Goal: Communication & Community: Ask a question

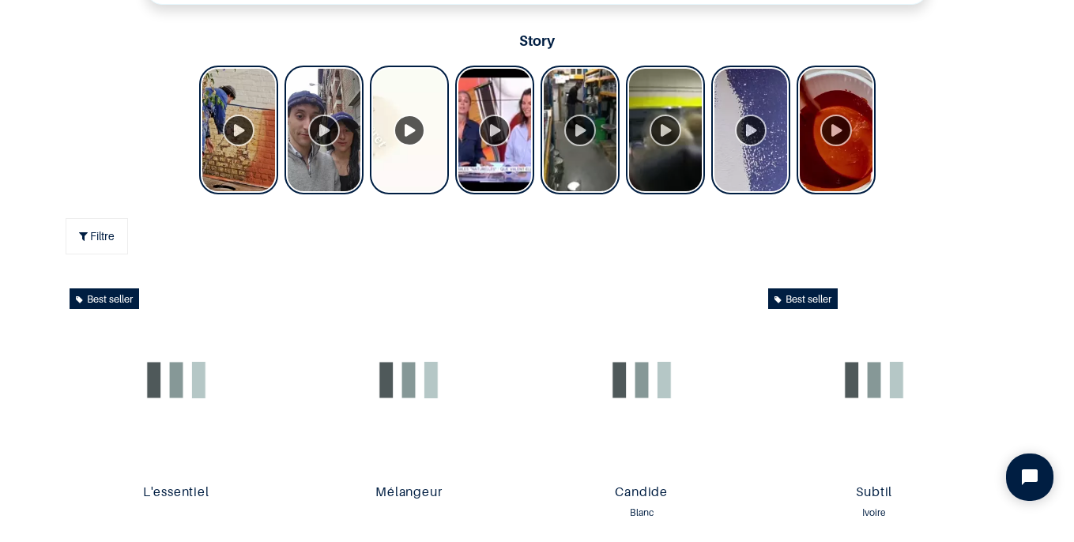
scroll to position [657, 0]
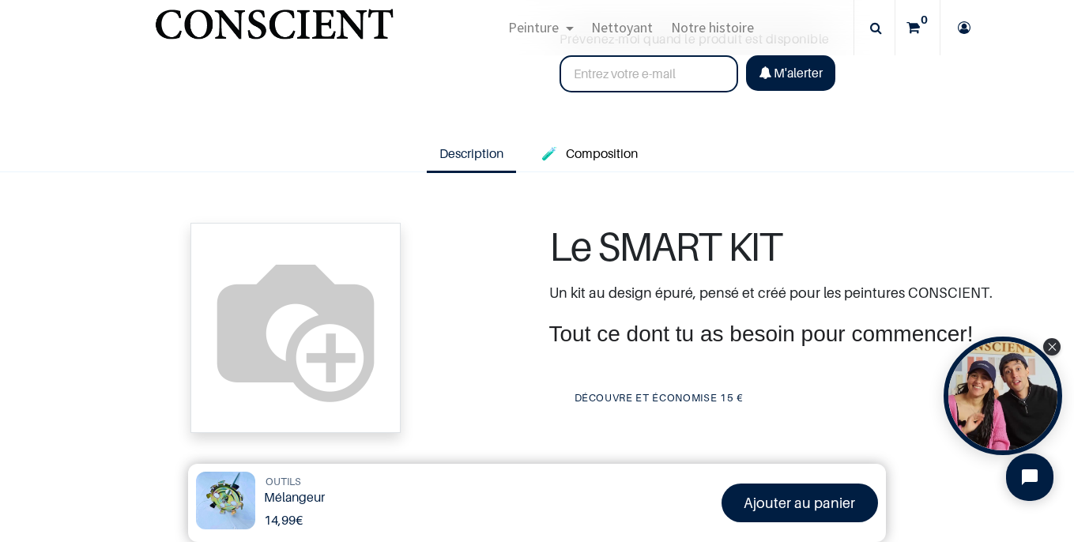
scroll to position [450, 0]
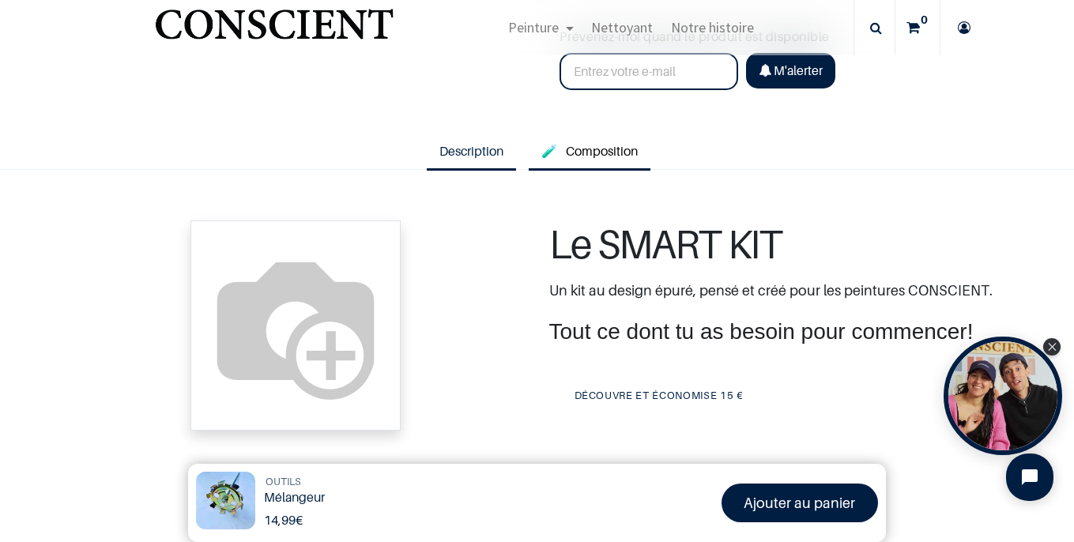
click at [626, 148] on span "Composition" at bounding box center [602, 151] width 72 height 16
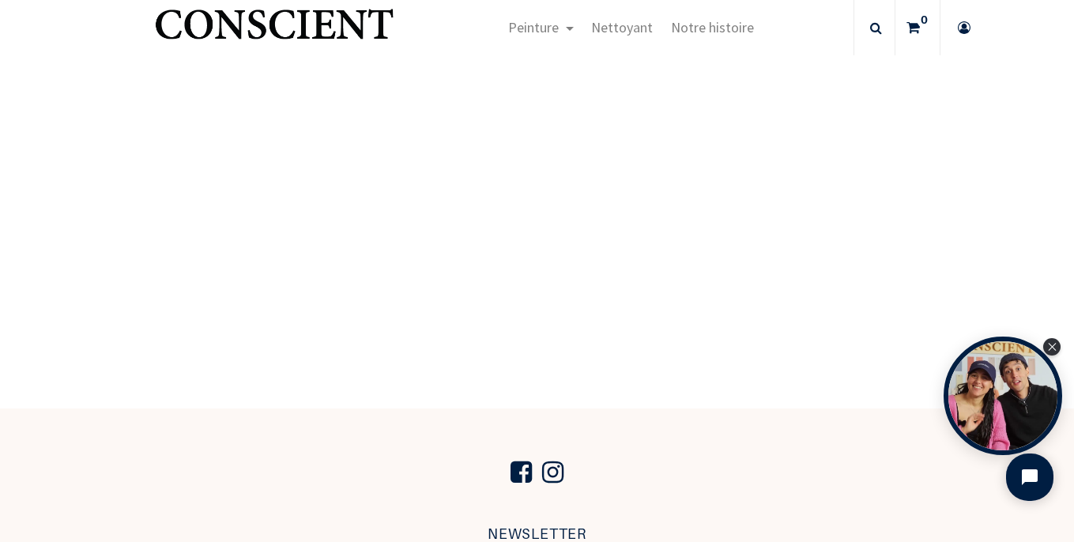
scroll to position [630, 0]
click at [1049, 343] on icon "Close Tolstoy widget" at bounding box center [1052, 346] width 8 height 8
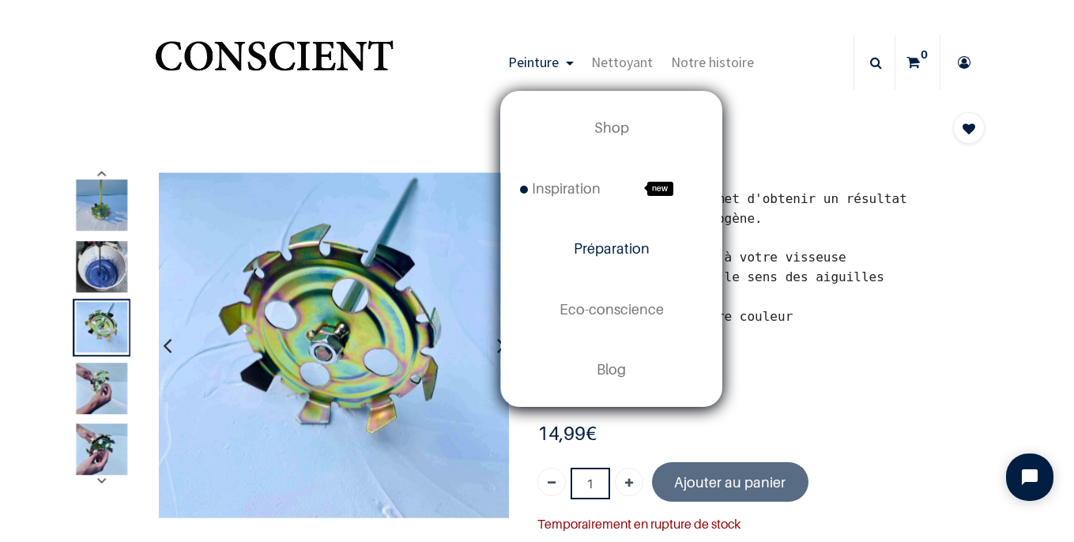
click at [593, 247] on span "Préparation" at bounding box center [612, 248] width 76 height 17
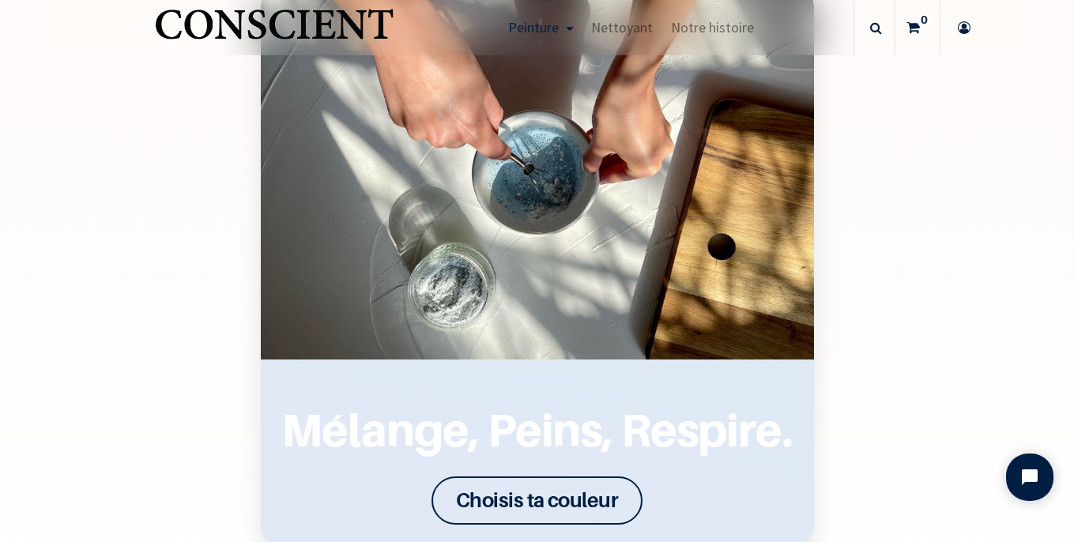
scroll to position [1900, 0]
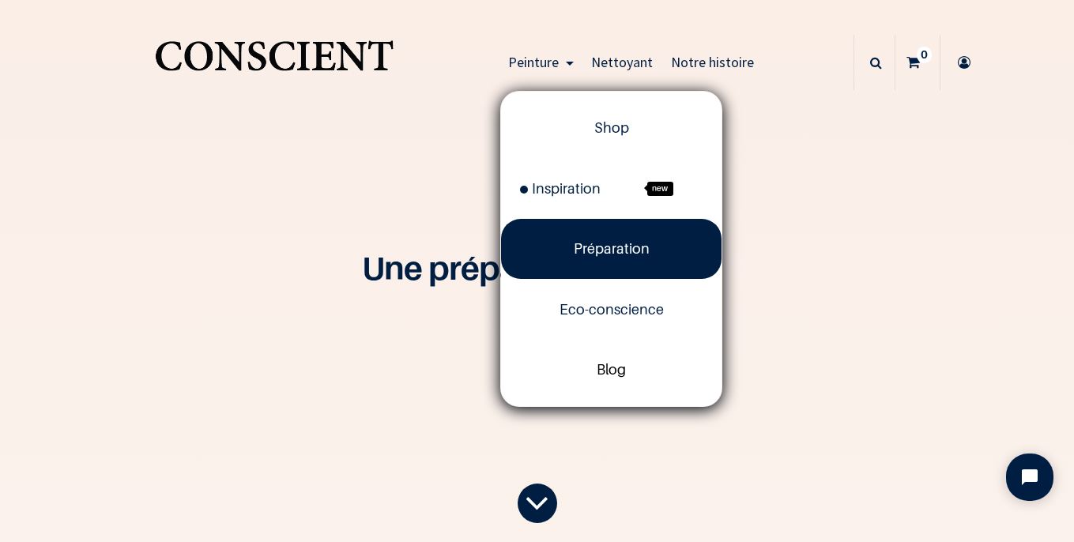
click at [607, 374] on span "Blog" at bounding box center [610, 369] width 29 height 17
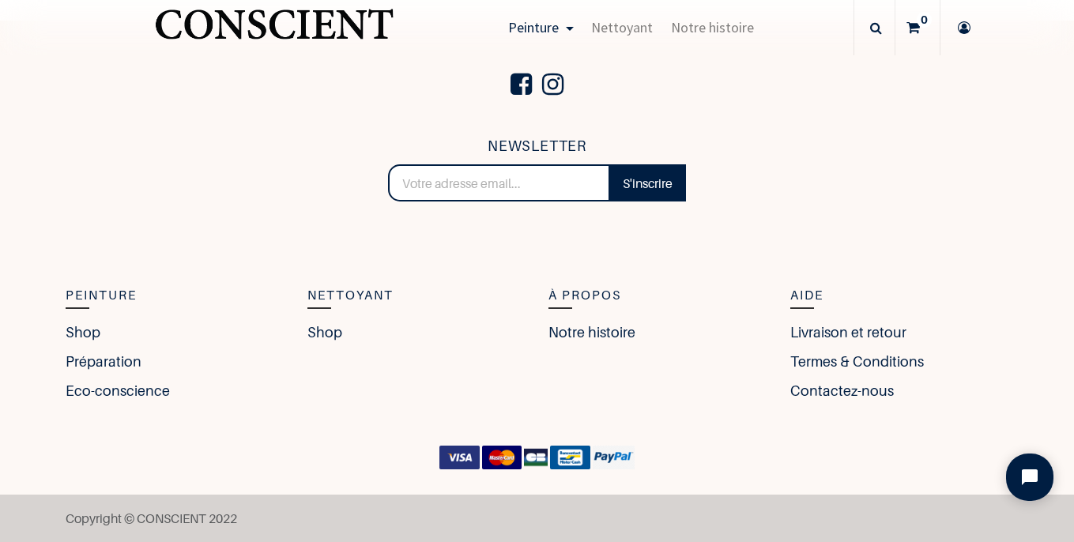
scroll to position [2305, 0]
click at [830, 391] on link "Contactez-nous" at bounding box center [845, 391] width 111 height 21
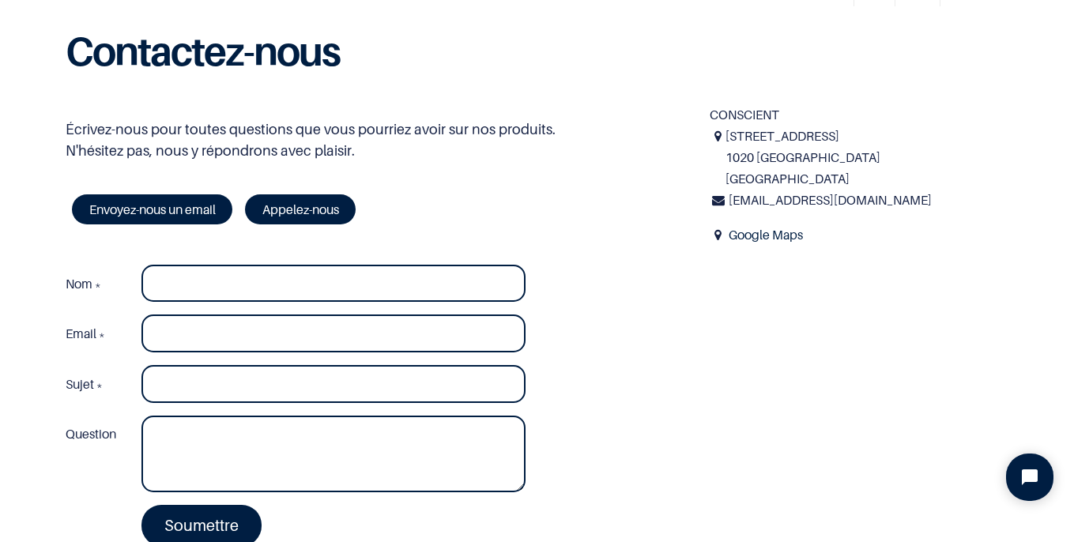
scroll to position [73, 0]
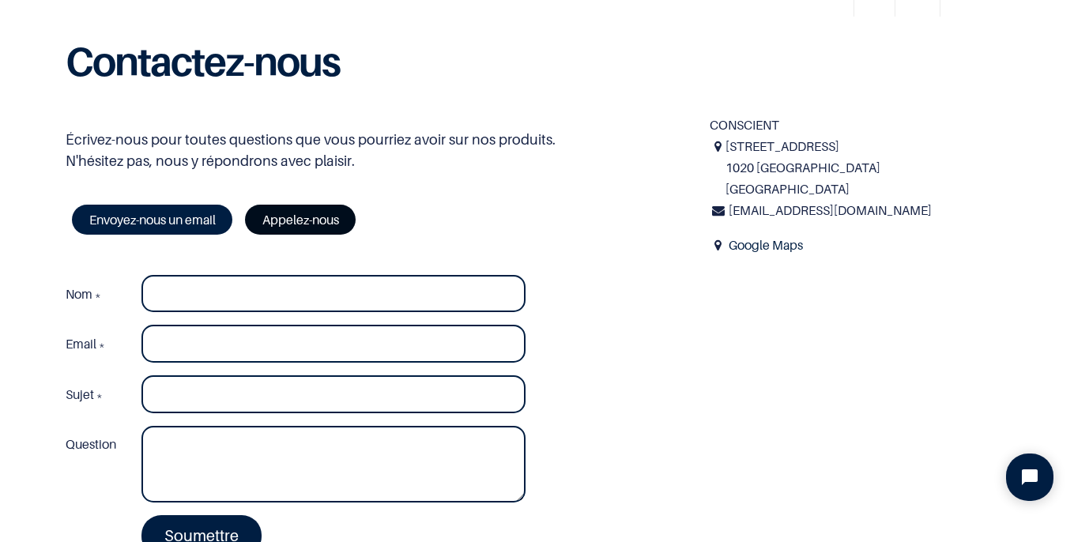
click at [321, 222] on link "Appelez-nous" at bounding box center [300, 220] width 111 height 30
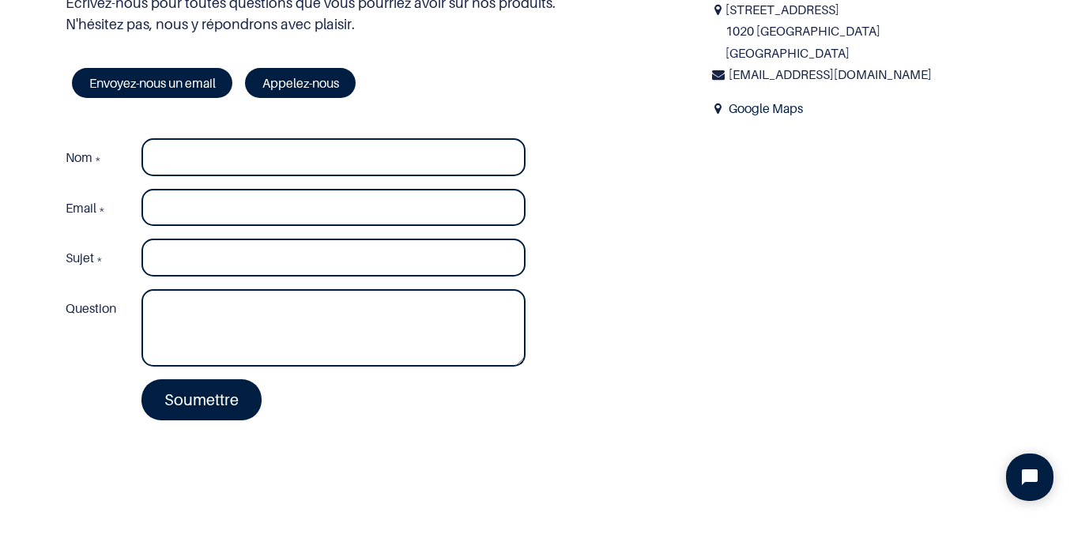
scroll to position [117, 0]
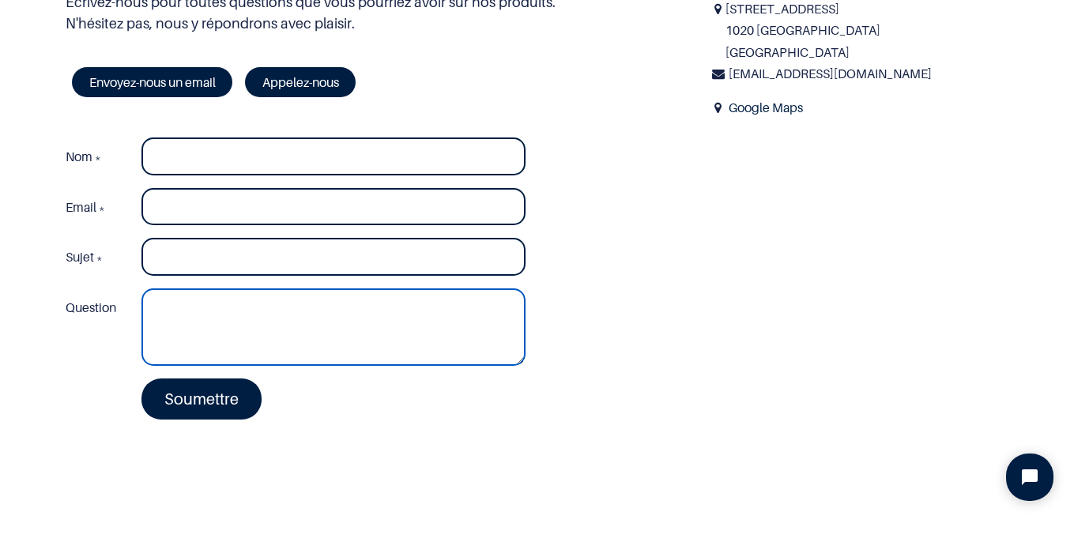
click at [162, 321] on textarea "Question" at bounding box center [333, 326] width 384 height 77
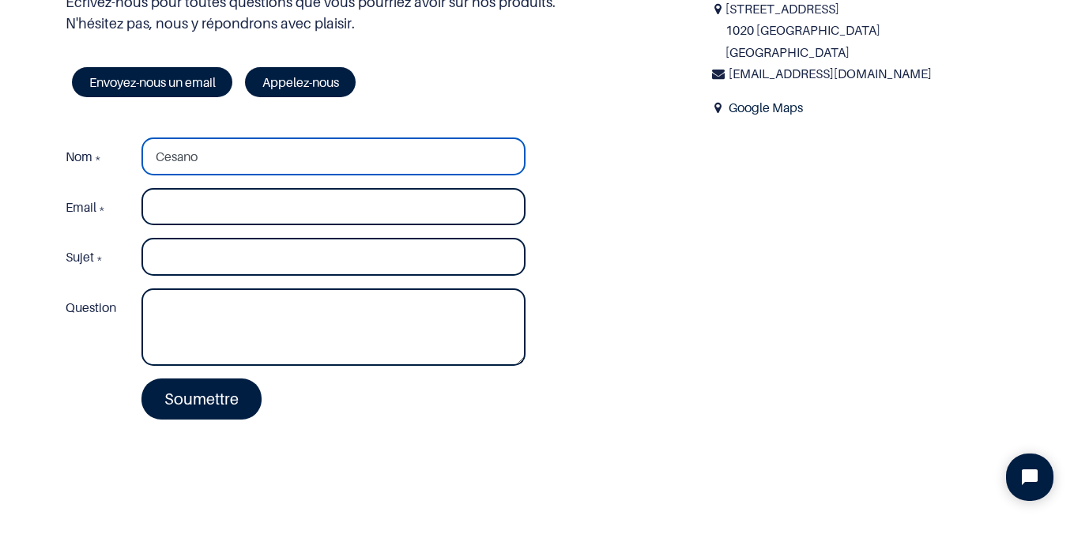
type input "Cesano"
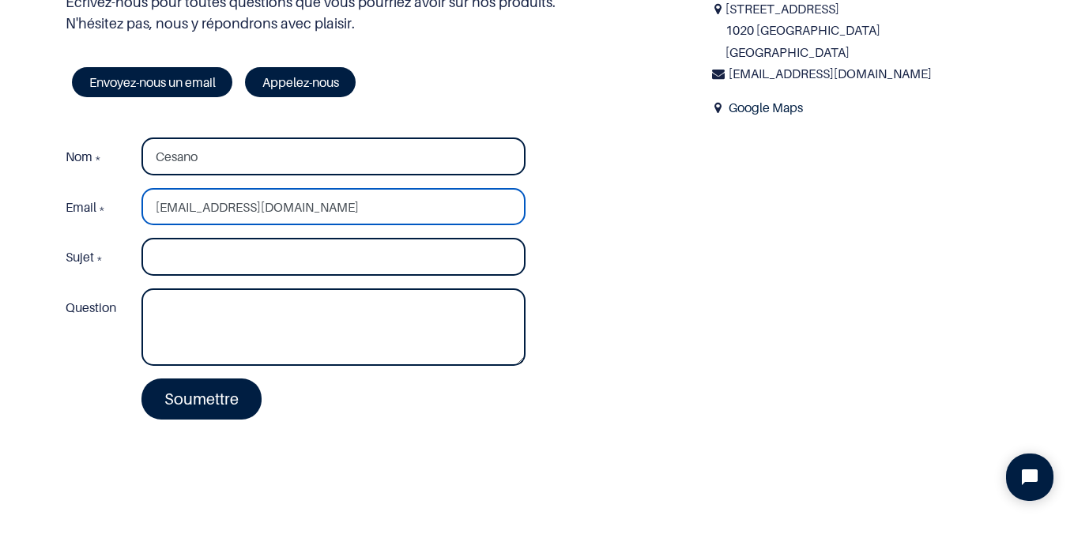
type input "matt.cesano@gmail.com"
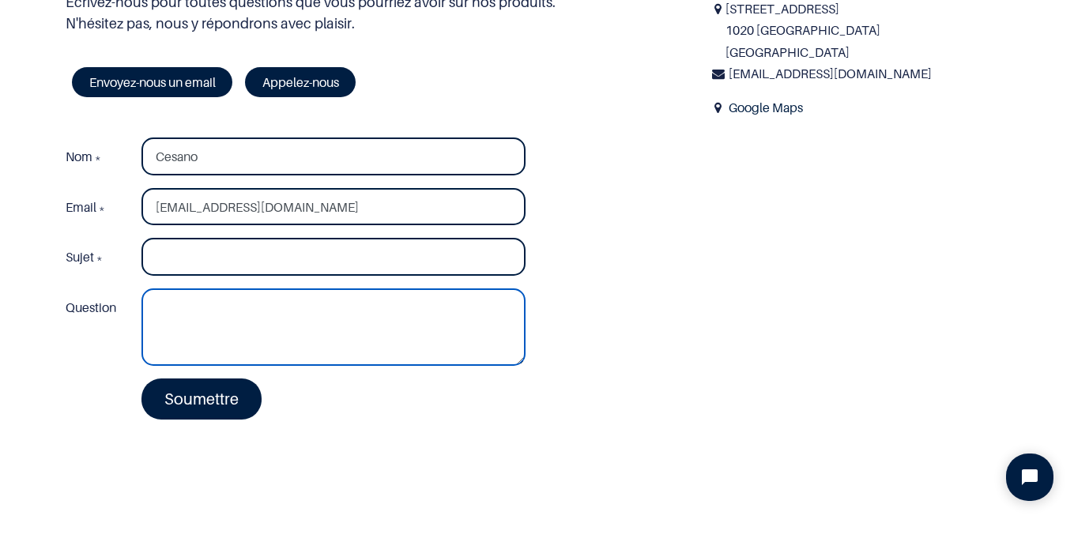
click at [190, 329] on textarea "Question" at bounding box center [333, 326] width 384 height 77
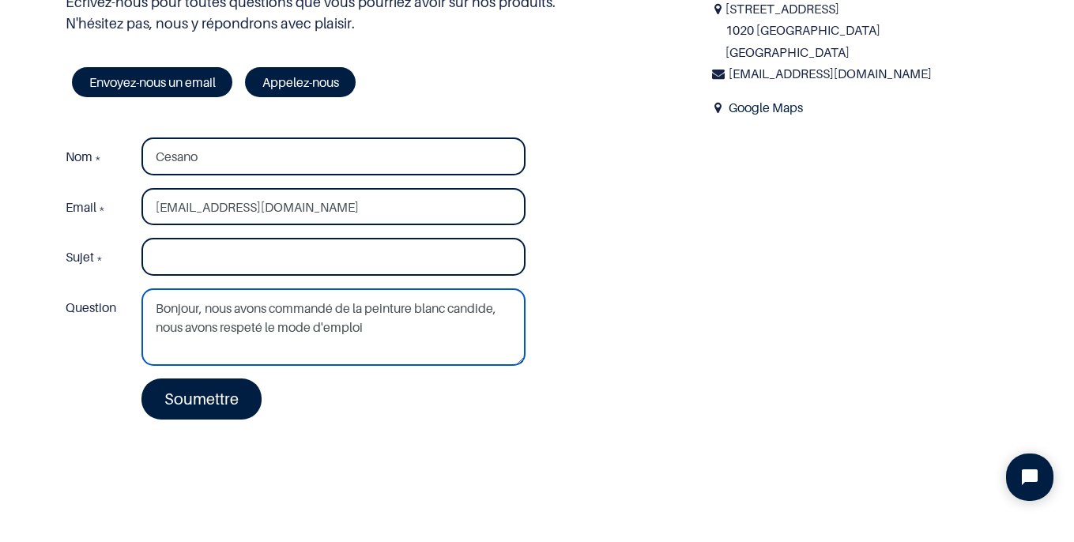
click at [254, 326] on textarea "Bonjour, nous avons commandé de la peinture blanc candide, nous avons respeté l…" at bounding box center [333, 326] width 384 height 77
click at [383, 330] on textarea "Bonjour, nous avons commandé de la peinture blanc candide, nous avons respecté …" at bounding box center [333, 326] width 384 height 77
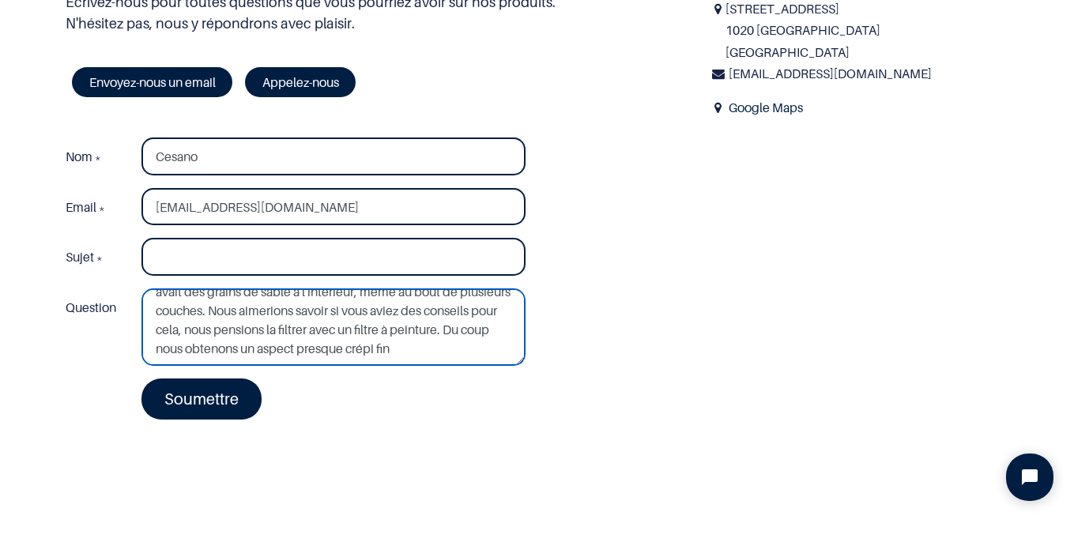
scroll to position [74, 0]
drag, startPoint x: 266, startPoint y: 345, endPoint x: 217, endPoint y: 345, distance: 49.0
click at [217, 345] on textarea "Bonjour, nous avons commandé de la peinture blanc candide, nous avons respecté …" at bounding box center [333, 326] width 384 height 77
drag, startPoint x: 471, startPoint y: 349, endPoint x: 212, endPoint y: 345, distance: 259.2
click at [212, 345] on textarea "Bonjour, nous avons commandé de la peinture blanc candide, nous avons respecté …" at bounding box center [333, 326] width 384 height 77
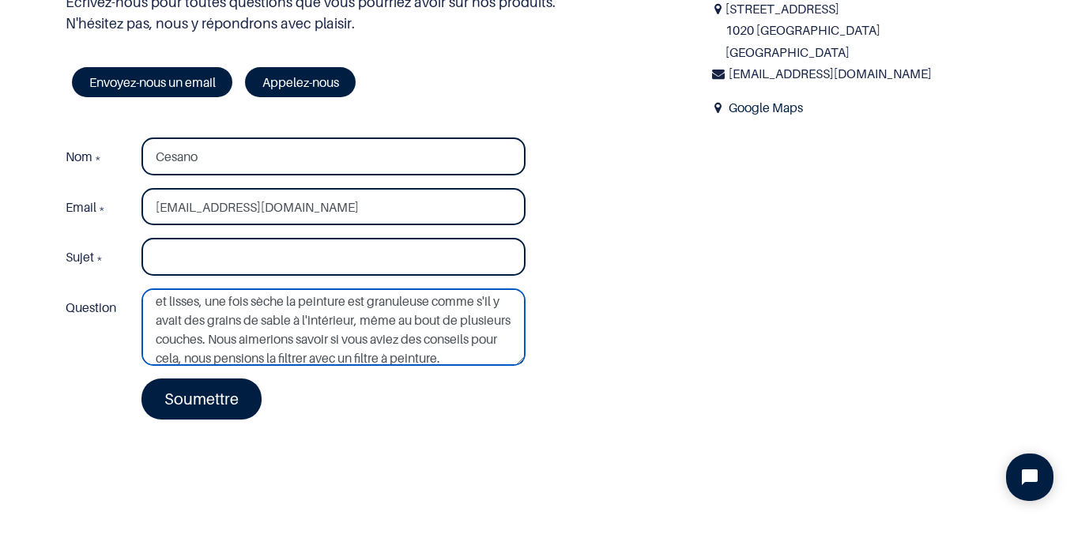
scroll to position [43, 0]
click at [310, 336] on textarea "Bonjour, nous avons commandé de la peinture blanc candide, nous avons respecté …" at bounding box center [333, 326] width 384 height 77
paste textarea "obtenons un aspect presque crépi fin Nous"
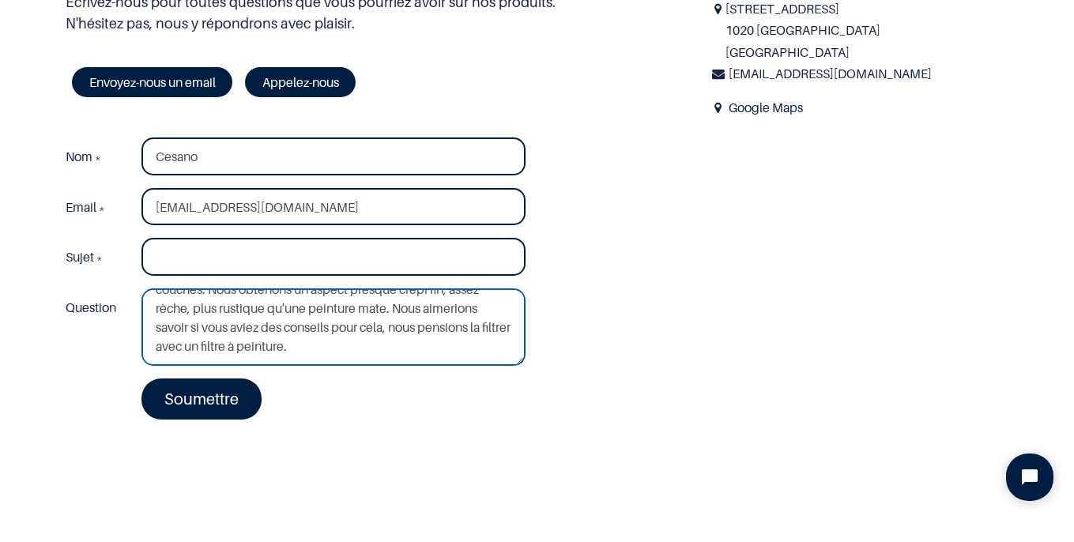
scroll to position [95, 0]
click at [408, 345] on textarea "Bonjour, nous avons commandé de la peinture blanc candide, nous avons respecté …" at bounding box center [333, 326] width 384 height 77
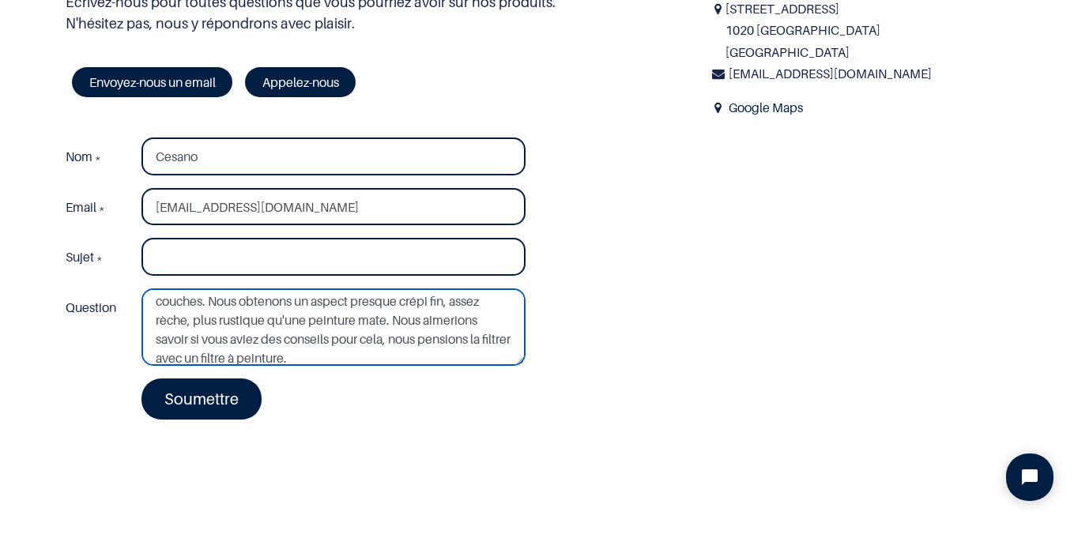
scroll to position [91, 0]
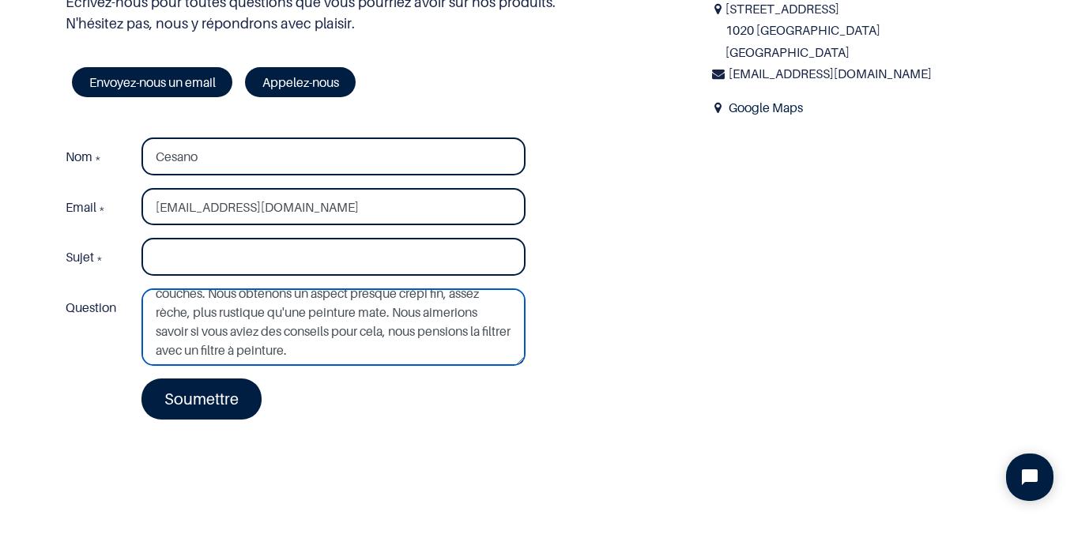
click at [280, 313] on textarea "Bonjour, nous avons commandé de la peinture blanc candide, nous avons respecté …" at bounding box center [333, 326] width 384 height 77
click at [410, 330] on textarea "Bonjour, nous avons commandé de la peinture blanc candide, nous avons respecté …" at bounding box center [333, 326] width 384 height 77
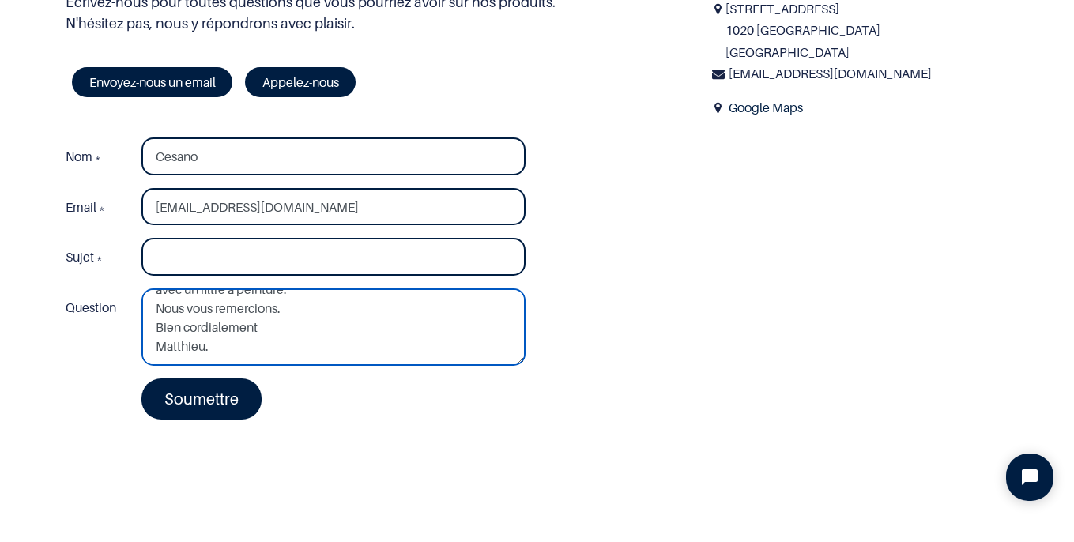
scroll to position [152, 0]
type textarea "Bonjour, nous avons commandé de la peinture blanc candide, nous avons respecté …"
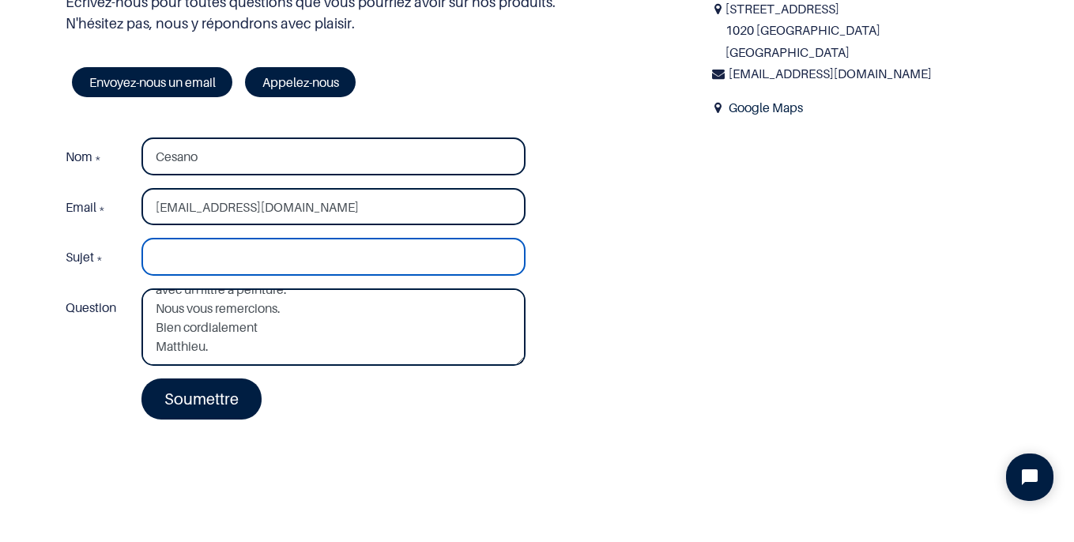
click at [171, 252] on input "Sujet *" at bounding box center [333, 257] width 384 height 38
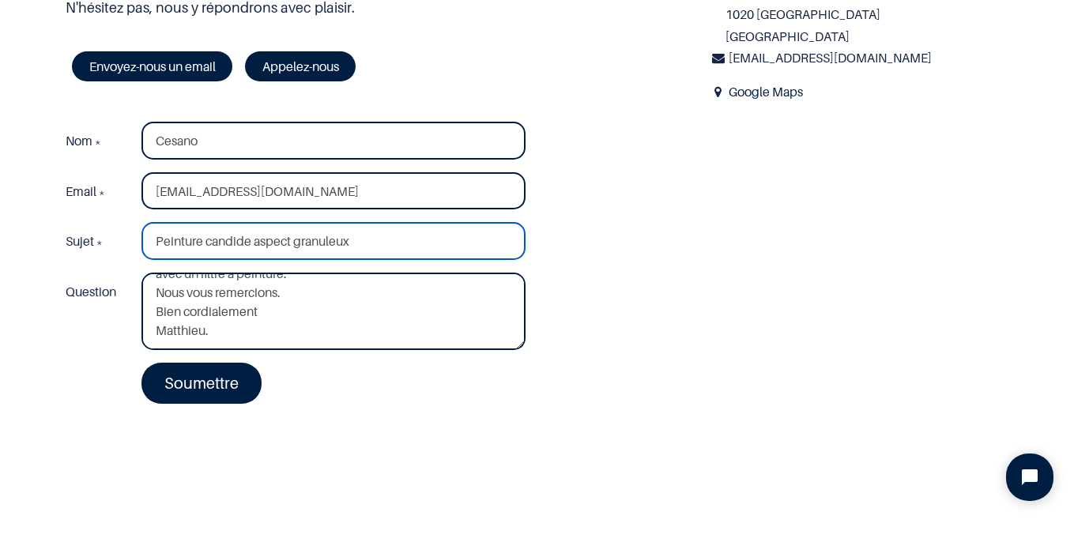
scroll to position [132, 0]
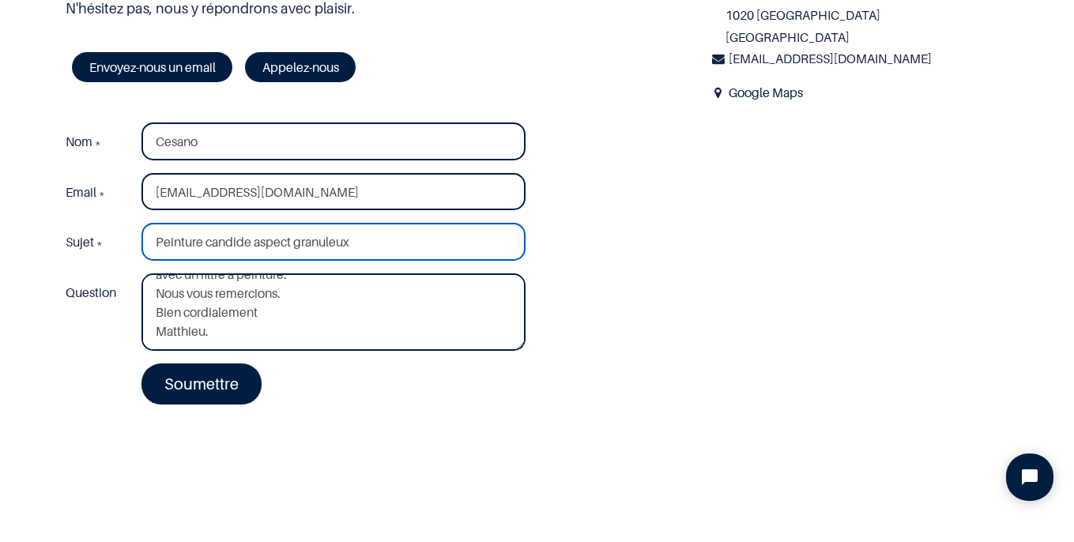
type input "Peinture candide aspect granuleux"
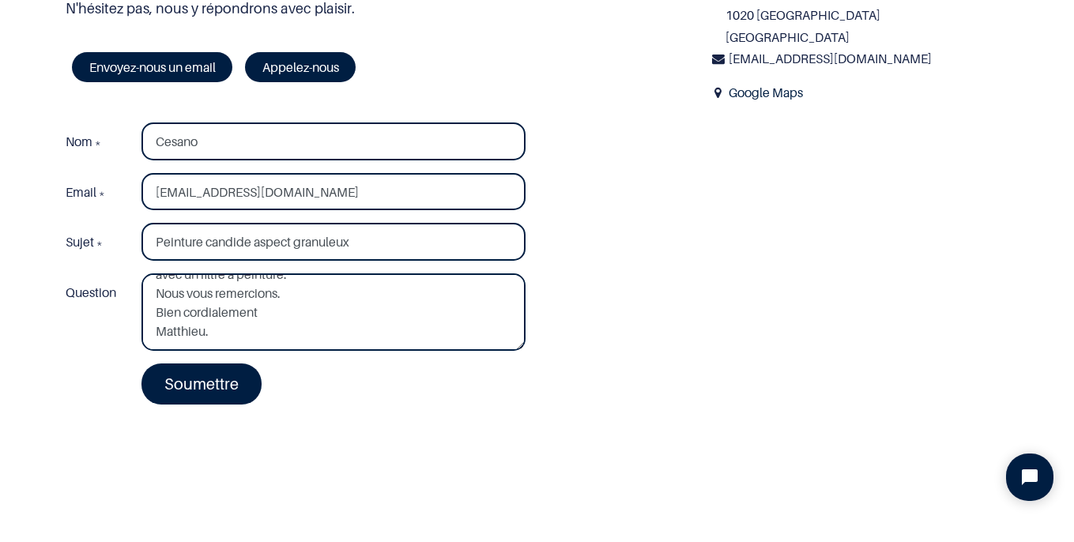
click at [189, 379] on link "Soumettre" at bounding box center [201, 383] width 120 height 41
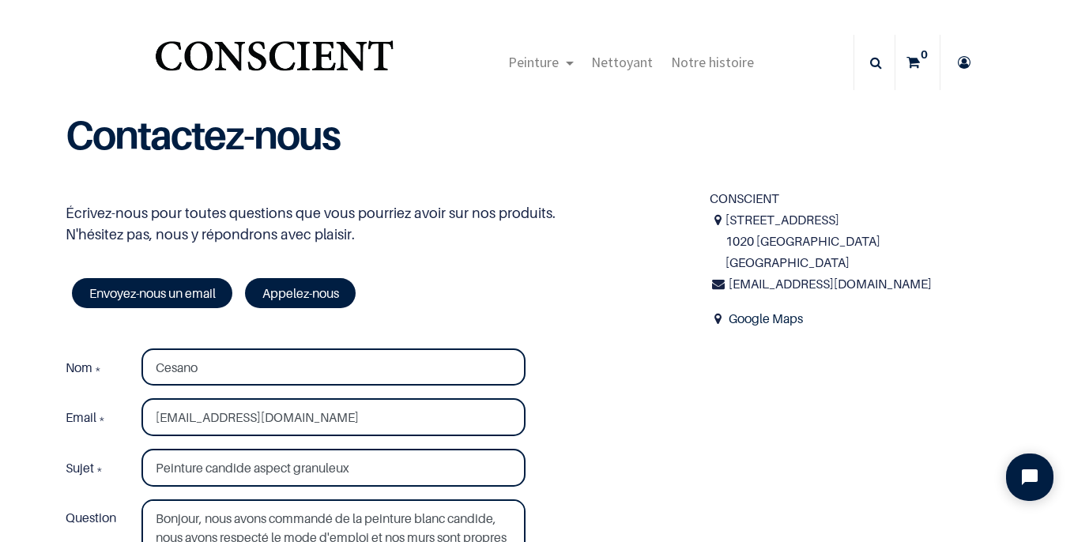
scroll to position [0, 0]
